Goal: Task Accomplishment & Management: Use online tool/utility

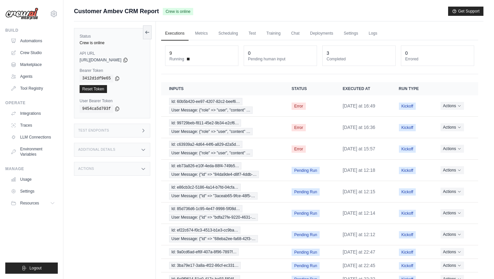
click at [446, 69] on div "9 Running 0 Pending human input 3 Completed 0 Errored" at bounding box center [319, 57] width 317 height 34
click at [105, 133] on div "Test Endpoints" at bounding box center [112, 131] width 76 height 14
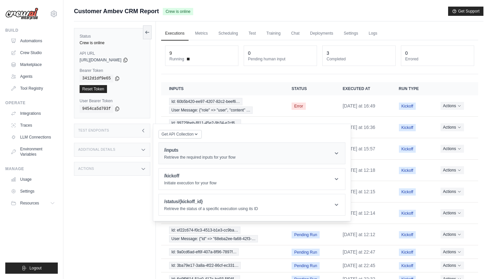
click at [172, 152] on h1 "/inputs" at bounding box center [199, 150] width 71 height 7
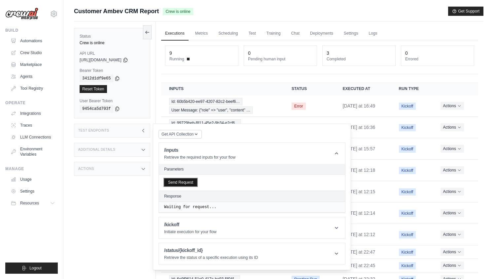
click at [191, 181] on button "Send Request" at bounding box center [180, 183] width 33 height 8
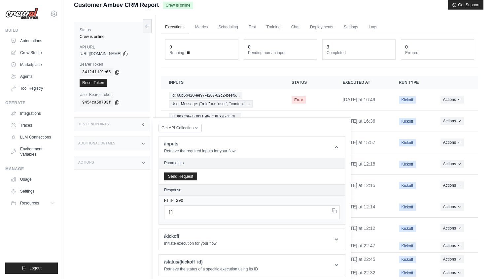
scroll to position [38, 0]
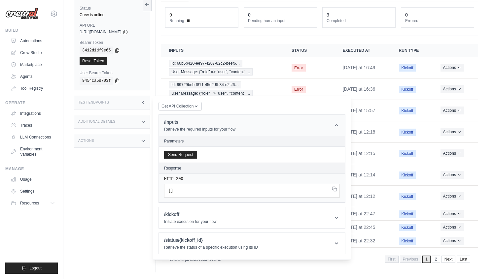
click at [227, 132] on p "Retrieve the required inputs for your flow" at bounding box center [199, 129] width 71 height 5
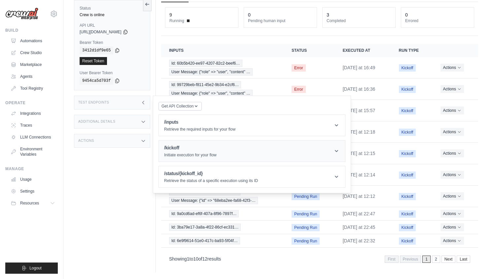
click at [223, 158] on header "/kickoff Initiate execution for your flow" at bounding box center [252, 151] width 186 height 21
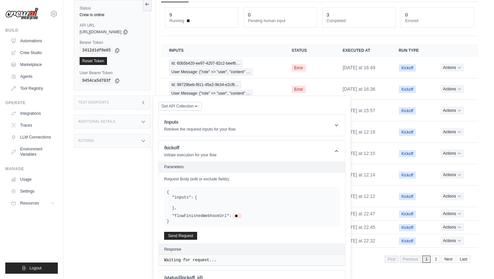
click at [139, 103] on div "Test Endpoints" at bounding box center [112, 103] width 76 height 14
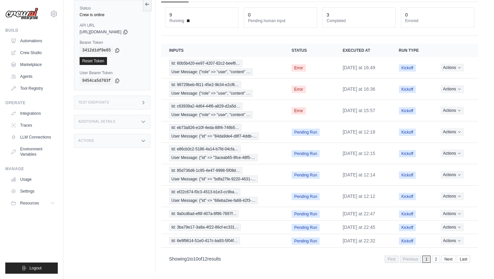
click at [142, 125] on div "Additional Details" at bounding box center [112, 122] width 76 height 14
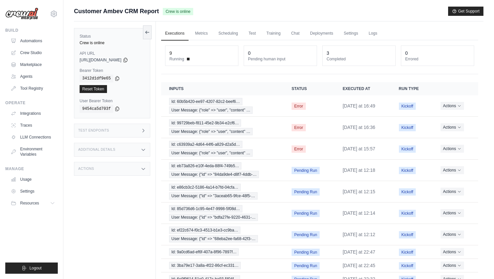
click at [154, 31] on div "Status Crew is online API URL copied https://customer-ambev-crm-report-030957b5…" at bounding box center [115, 160] width 82 height 279
click at [149, 31] on icon at bounding box center [147, 31] width 5 height 5
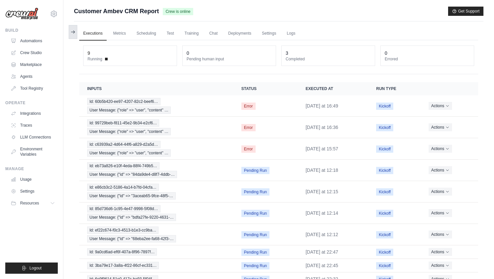
click at [75, 32] on icon at bounding box center [72, 31] width 5 height 5
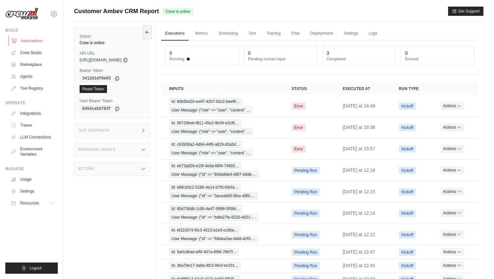
click at [41, 38] on link "Automations" at bounding box center [34, 41] width 50 height 11
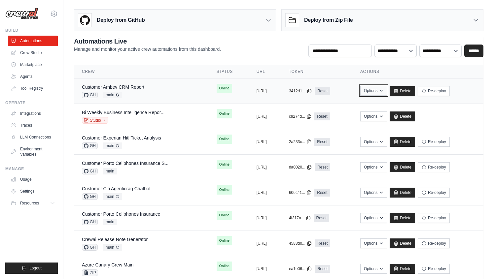
click at [387, 90] on button "Options" at bounding box center [373, 91] width 27 height 10
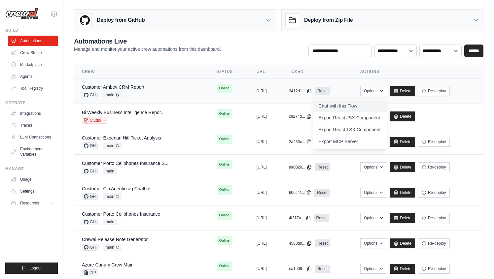
click at [372, 110] on link "Chat with this Flow" at bounding box center [350, 106] width 74 height 12
click at [270, 93] on div "copied https://customer-ambev-crm-report-0" at bounding box center [264, 90] width 16 height 5
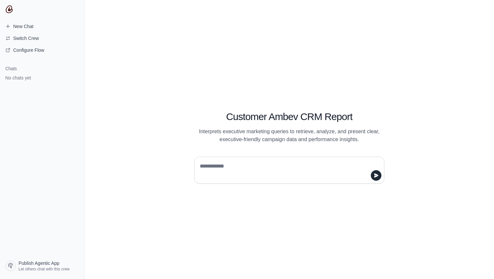
click at [269, 174] on textarea at bounding box center [287, 170] width 178 height 18
type textarea "**"
click at [378, 178] on button "submit" at bounding box center [376, 175] width 11 height 11
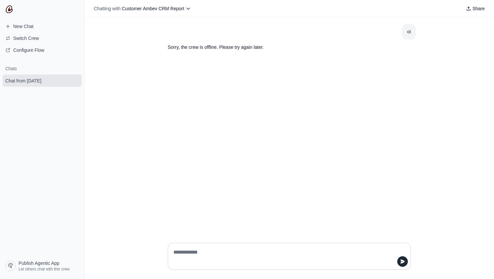
click at [305, 50] on p "Sorry, the crew is offline. Please try again later." at bounding box center [273, 48] width 211 height 8
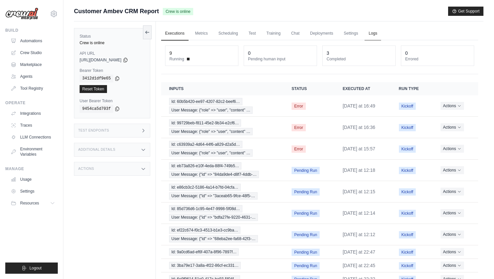
click at [373, 36] on link "Logs" at bounding box center [372, 34] width 16 height 14
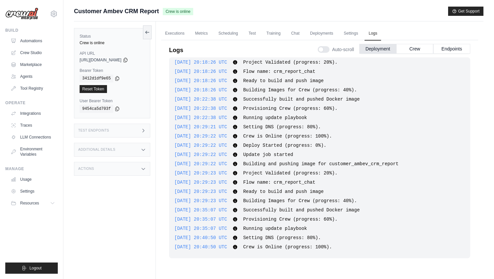
scroll to position [28, 0]
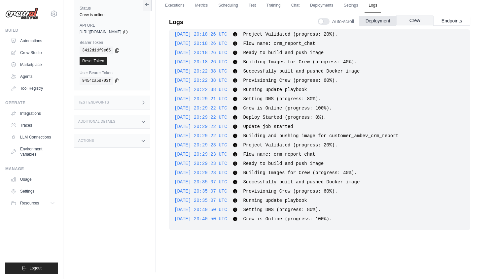
click at [416, 19] on button "Crew" at bounding box center [414, 21] width 37 height 10
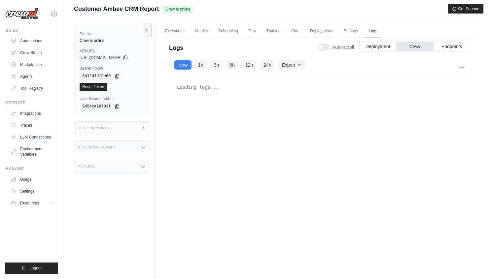
scroll to position [2, 0]
click at [447, 48] on button "Endpoints" at bounding box center [451, 47] width 37 height 10
click at [386, 48] on button "Deployment" at bounding box center [377, 47] width 37 height 10
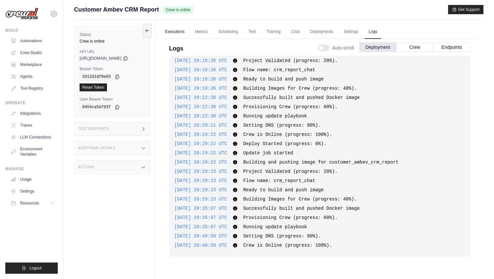
click at [173, 34] on link "Executions" at bounding box center [174, 32] width 27 height 14
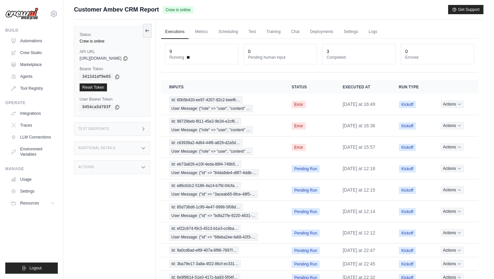
click at [424, 45] on div "0 Errored" at bounding box center [437, 54] width 73 height 20
